Goal: Task Accomplishment & Management: Manage account settings

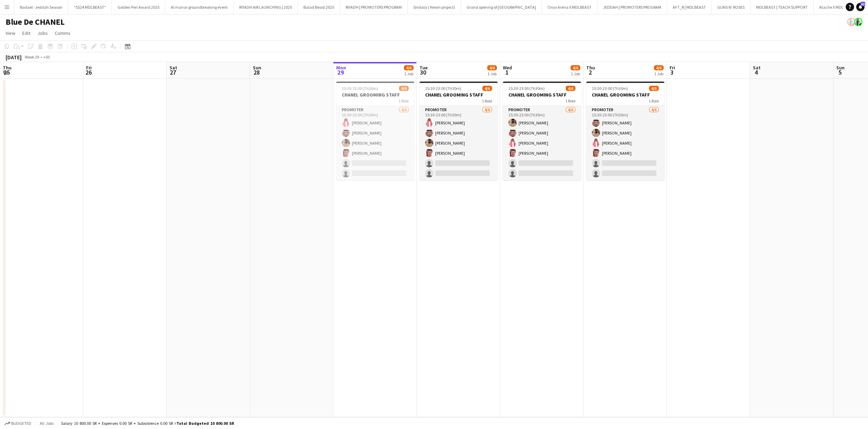
scroll to position [0, 167]
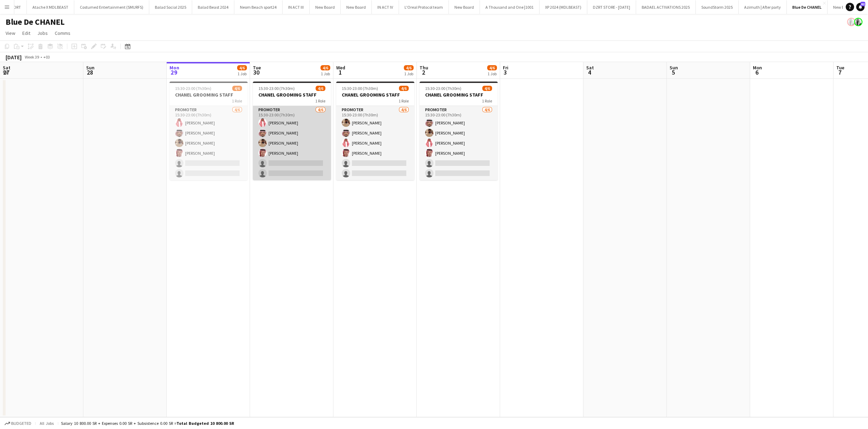
click at [292, 144] on app-card-role "PROMOTER 4/6 15:30-23:00 (7h30m) khalid hazazi Ahmed Jan Waleed Alawadh Ragheed…" at bounding box center [292, 143] width 78 height 74
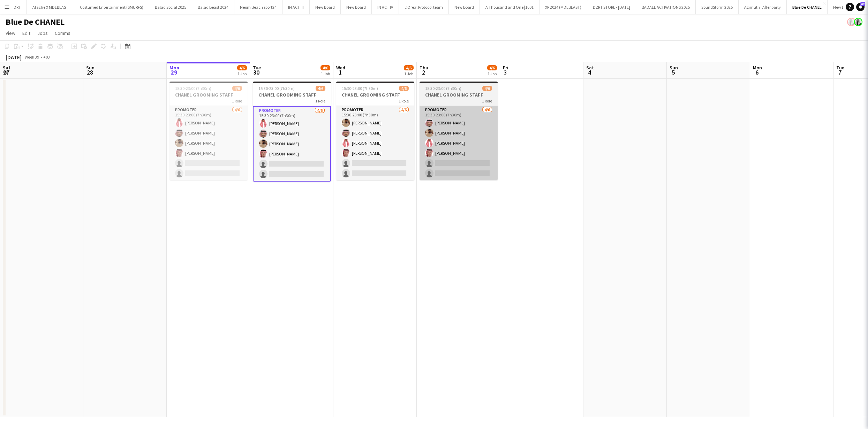
scroll to position [0, 167]
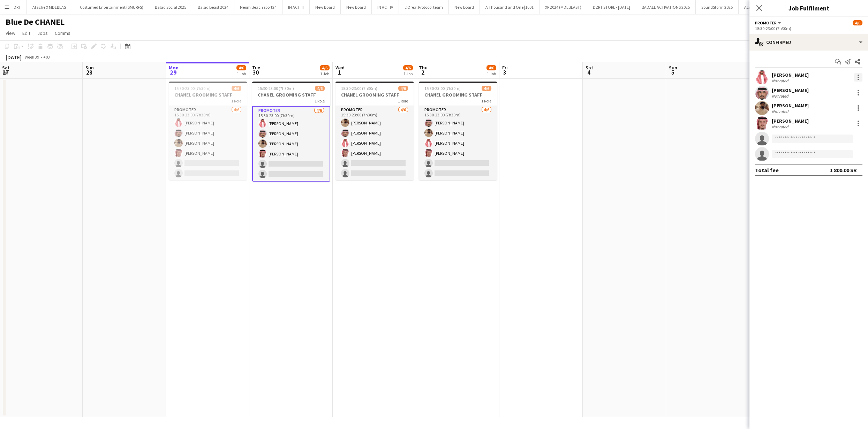
click at [860, 77] on div at bounding box center [858, 77] width 8 height 8
click at [820, 158] on span "Remove" at bounding box center [824, 157] width 21 height 6
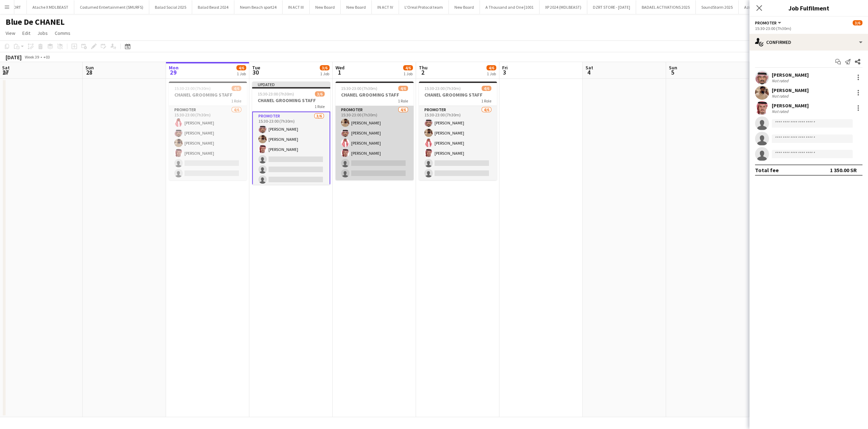
click at [388, 136] on app-card-role "PROMOTER 4/6 15:30-23:00 (7h30m) Waleed Alawadh Ahmed Jan khalid hazazi Ragheed…" at bounding box center [375, 143] width 78 height 74
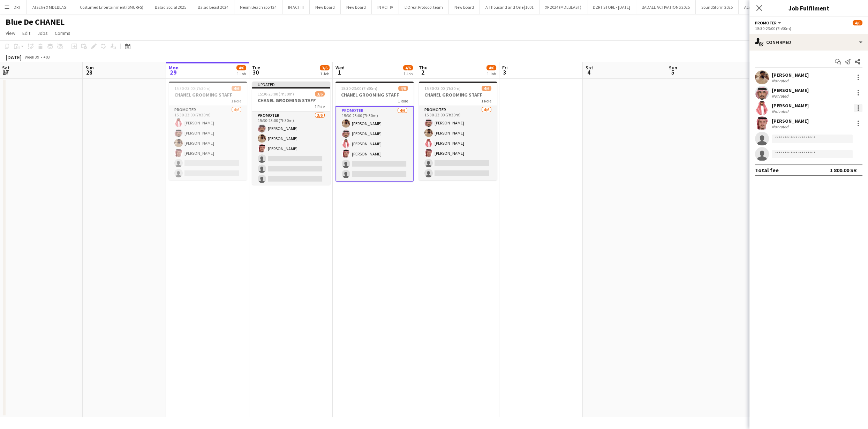
click at [860, 107] on div at bounding box center [858, 108] width 8 height 8
click at [823, 190] on span "Remove" at bounding box center [824, 188] width 21 height 6
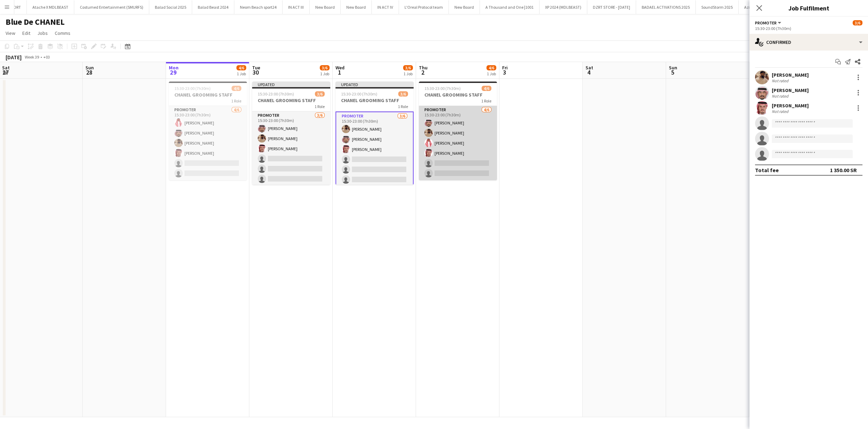
click at [459, 153] on app-card-role "PROMOTER 4/6 15:30-23:00 (7h30m) Ahmed Jan Waleed Alawadh khalid hazazi Ragheed…" at bounding box center [458, 143] width 78 height 74
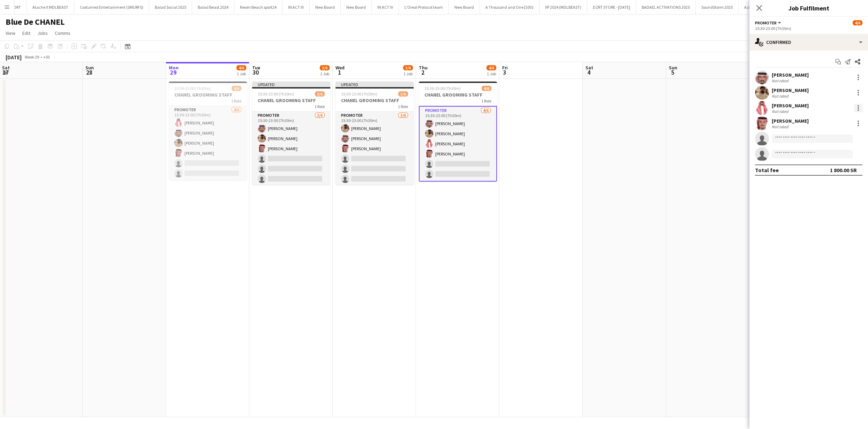
click at [861, 105] on div at bounding box center [858, 108] width 8 height 8
click at [832, 191] on button "Remove" at bounding box center [835, 188] width 54 height 17
click at [670, 160] on app-date-cell at bounding box center [708, 248] width 83 height 339
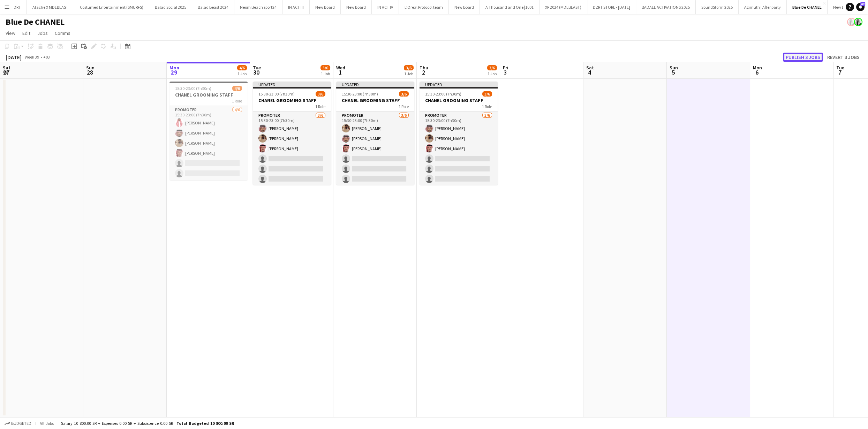
click at [806, 58] on button "Publish 3 jobs" at bounding box center [803, 57] width 40 height 9
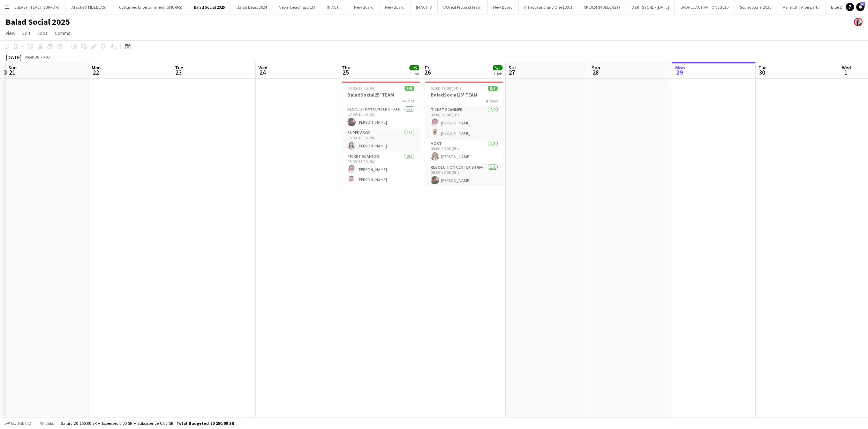
scroll to position [0, 282]
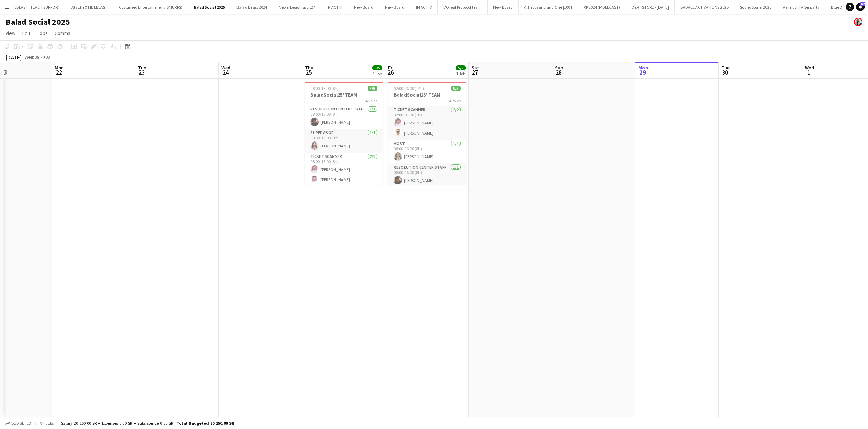
drag, startPoint x: 745, startPoint y: 144, endPoint x: 491, endPoint y: 129, distance: 255.0
click at [486, 132] on app-calendar-viewport "Thu 18 5/5 1 Job Fri 19 5/5 1 Job Sat 20 Sun 21 Mon 22 Tue 23 Wed 24 Thu 25 5/5…" at bounding box center [434, 239] width 868 height 355
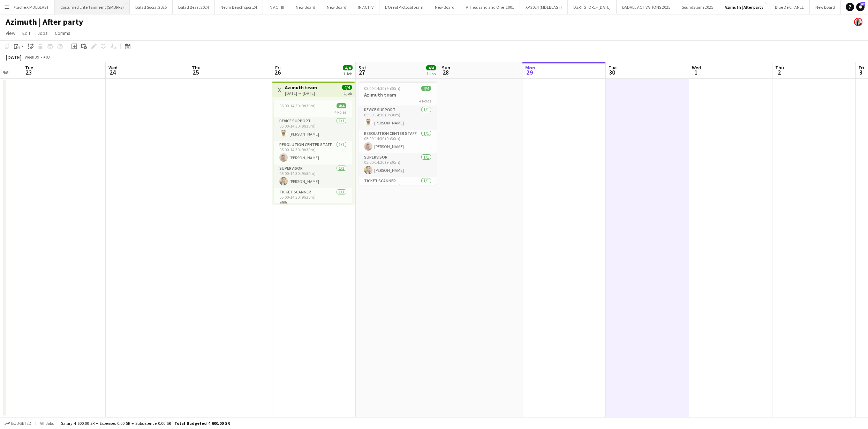
scroll to position [0, 835]
